Goal: Information Seeking & Learning: Find specific fact

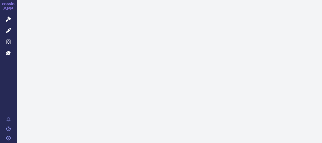
click at [9, 28] on icon at bounding box center [8, 30] width 5 height 5
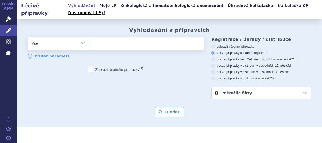
click at [102, 37] on ul at bounding box center [145, 42] width 113 height 11
click at [89, 37] on select at bounding box center [89, 43] width 0 height 13
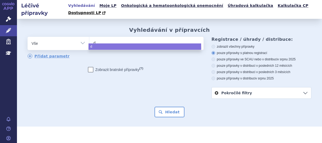
type input "de"
type input "det"
type input "detra"
type input "detral"
type input "detrale"
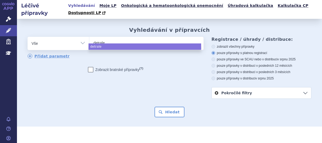
type input "detralex"
select select "detralex"
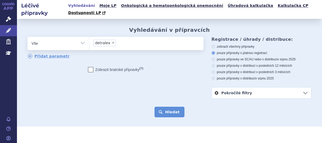
click at [162, 107] on button "Hledat" at bounding box center [170, 112] width 30 height 11
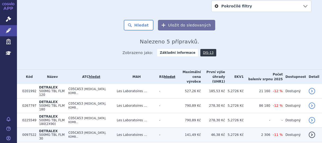
scroll to position [92, 0]
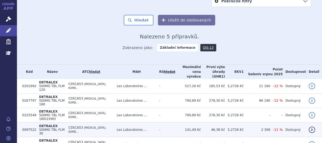
click at [101, 123] on td "C05CA53 DIOSMIN, KOMB..." at bounding box center [90, 130] width 48 height 15
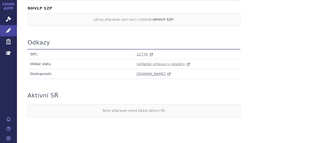
scroll to position [581, 0]
click at [139, 52] on span "12778" at bounding box center [142, 54] width 11 height 4
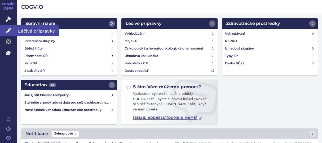
click at [15, 27] on link "Léčivé přípravky" at bounding box center [8, 30] width 17 height 11
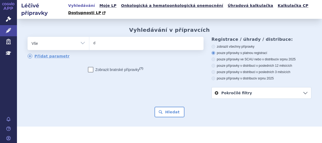
type input "de"
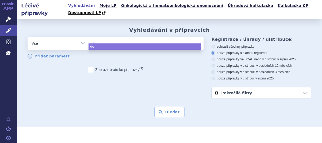
type input "det"
type input "detr"
type input "[PERSON_NAME]"
type input "detral"
type input "detrale"
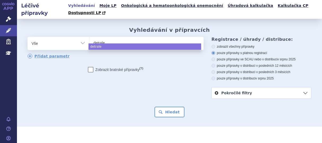
type input "detralex"
select select "detralex"
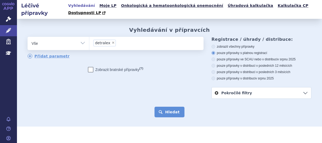
click at [168, 107] on button "Hledat" at bounding box center [170, 112] width 30 height 11
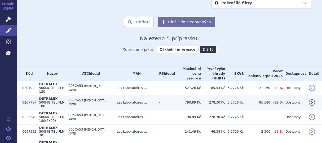
scroll to position [92, 0]
